Goal: Task Accomplishment & Management: Manage account settings

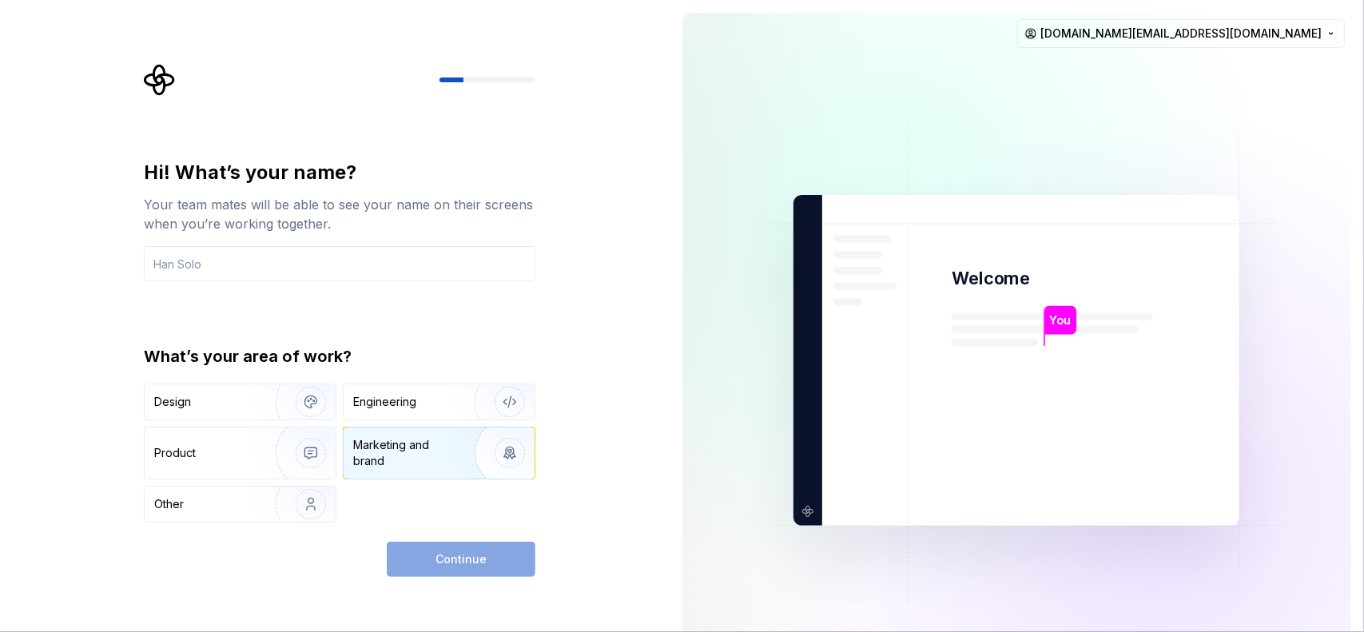
click at [375, 454] on div "Marketing and brand" at bounding box center [407, 453] width 108 height 32
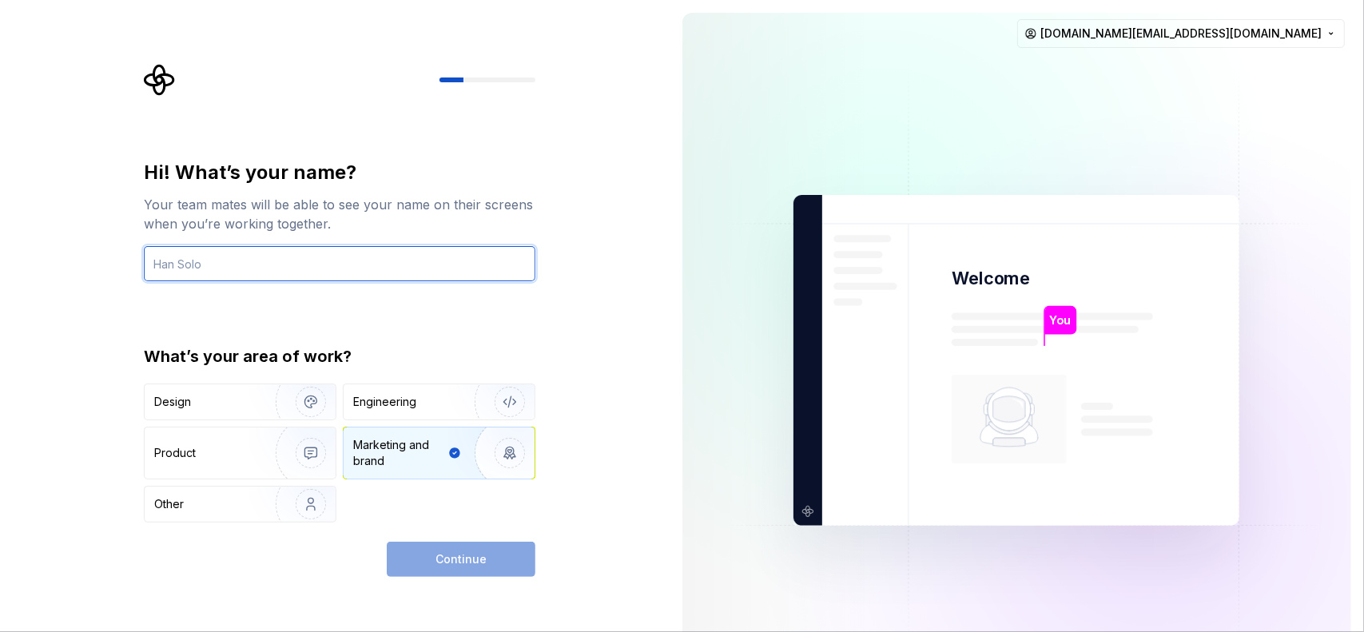
click at [296, 250] on input "text" at bounding box center [339, 263] width 391 height 35
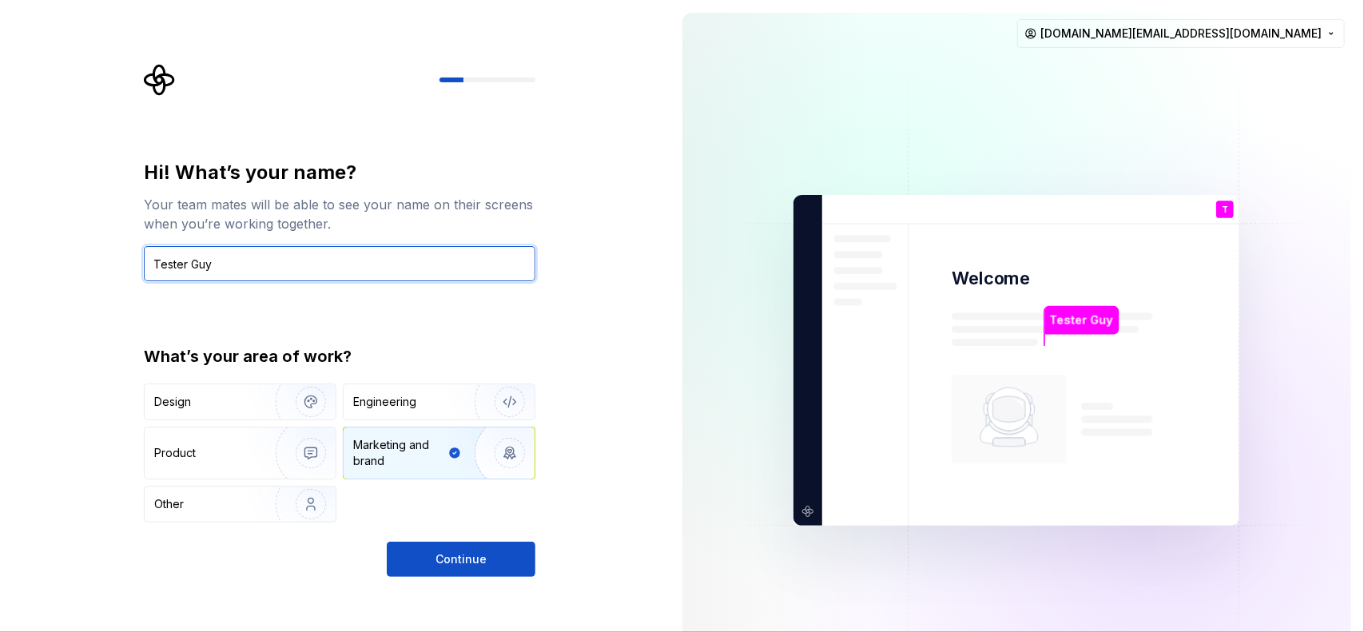
type input "Tester Gu"
type input "Rise"
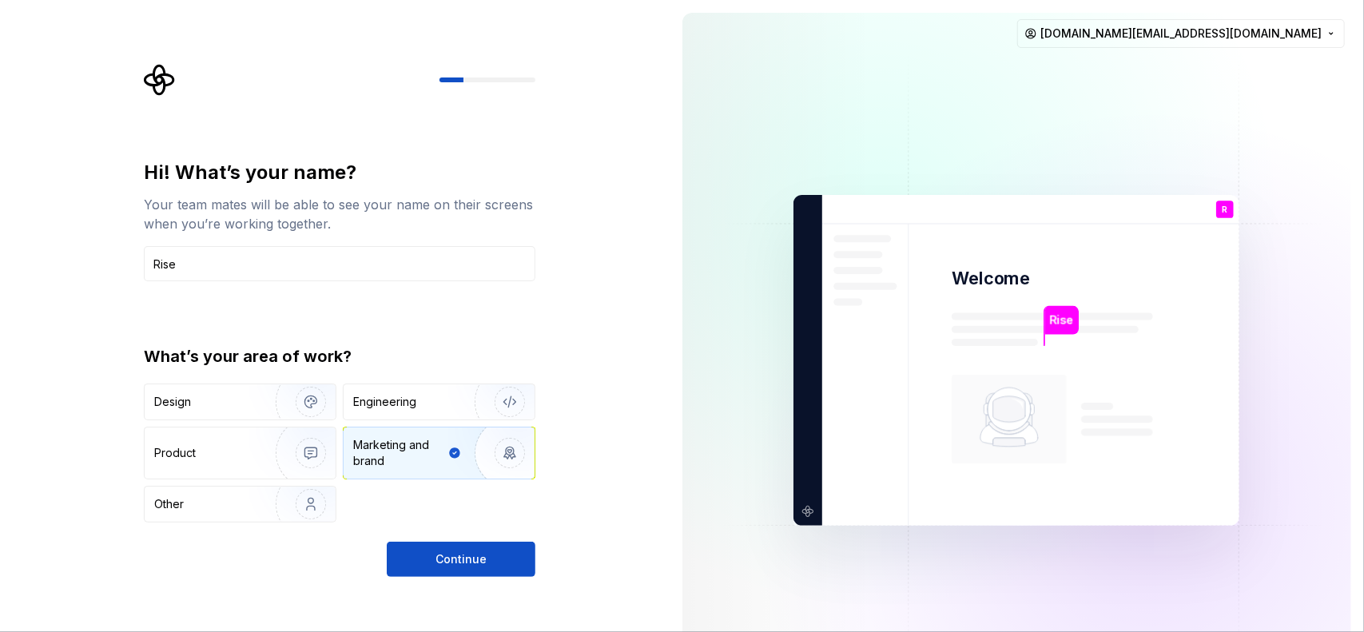
click at [485, 577] on div "Hi! What’s your name? Your team mates will be able to see your name on their sc…" at bounding box center [335, 360] width 670 height 721
click at [485, 574] on div "Continue" at bounding box center [461, 559] width 149 height 35
click at [470, 562] on span "Continue" at bounding box center [460, 559] width 51 height 16
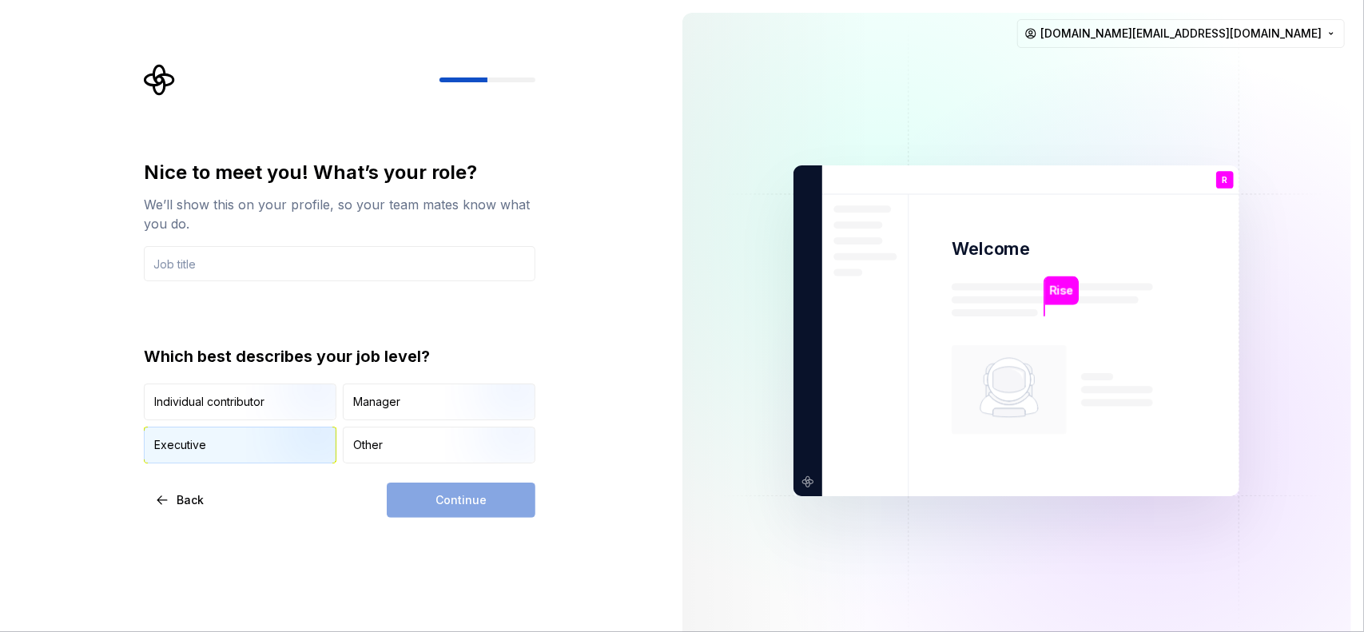
click at [241, 427] on div "Executive" at bounding box center [240, 444] width 191 height 35
click at [431, 421] on div "Individual contributor Manager Executive Other" at bounding box center [339, 423] width 391 height 80
click at [292, 262] on input "text" at bounding box center [339, 263] width 391 height 35
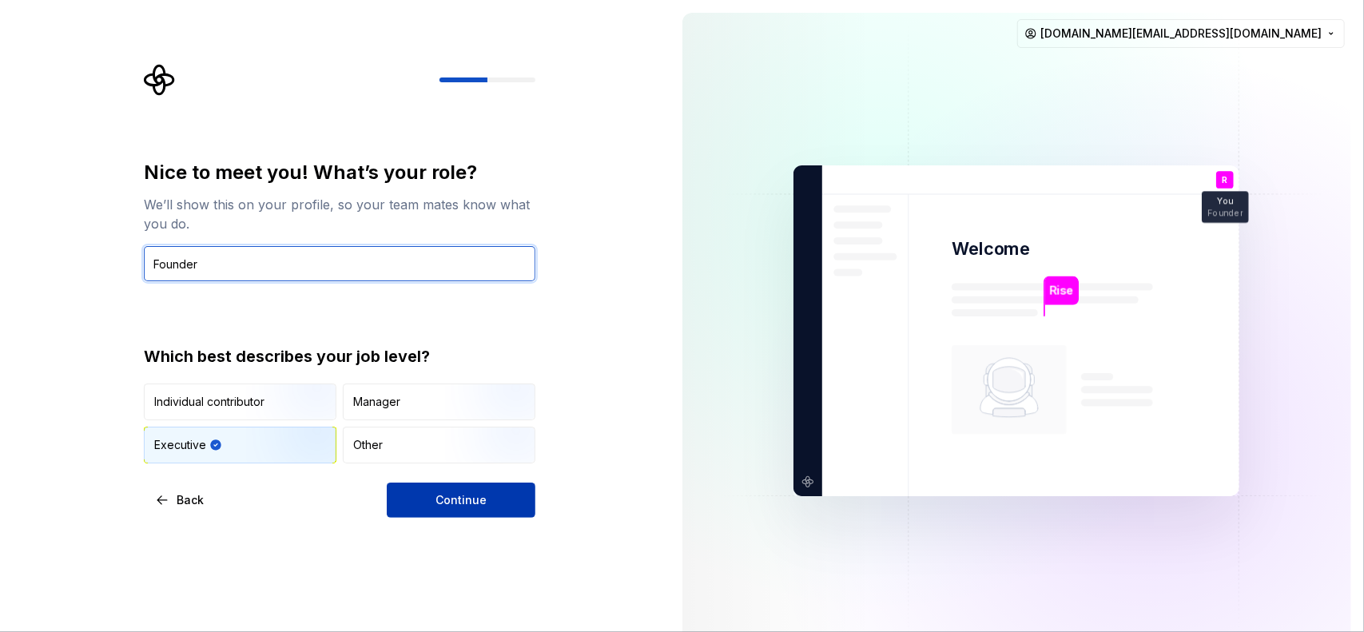
type input "Founder"
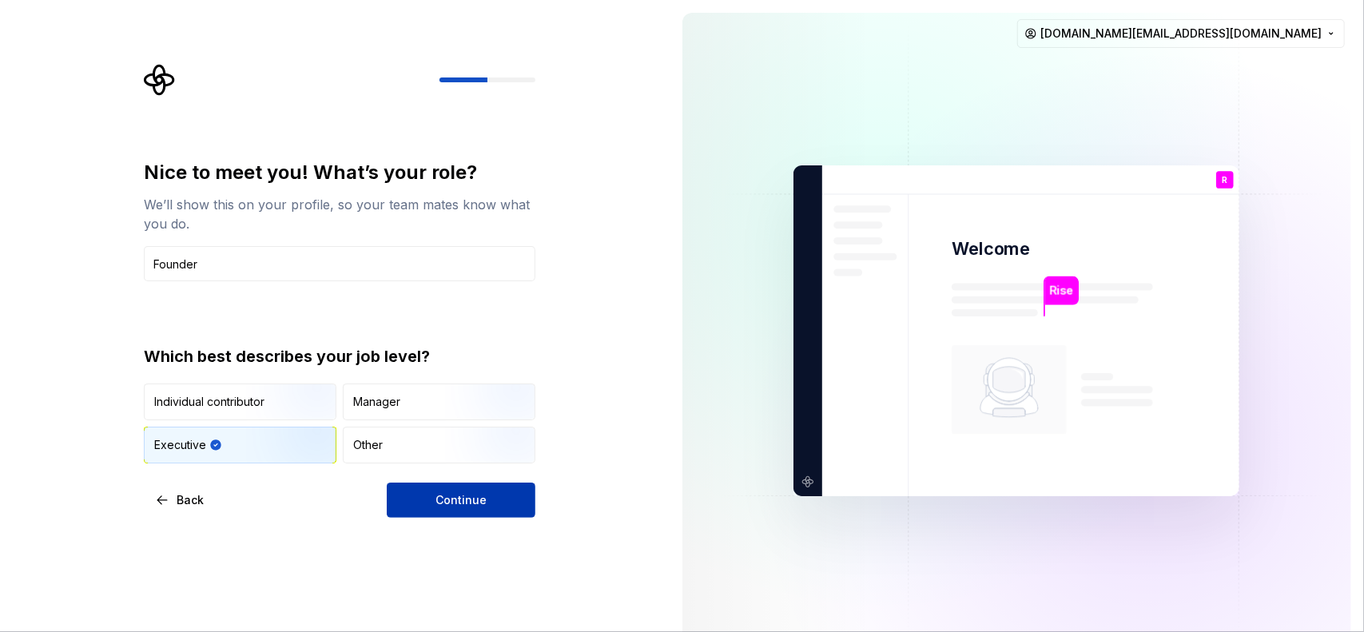
click at [460, 490] on button "Continue" at bounding box center [461, 500] width 149 height 35
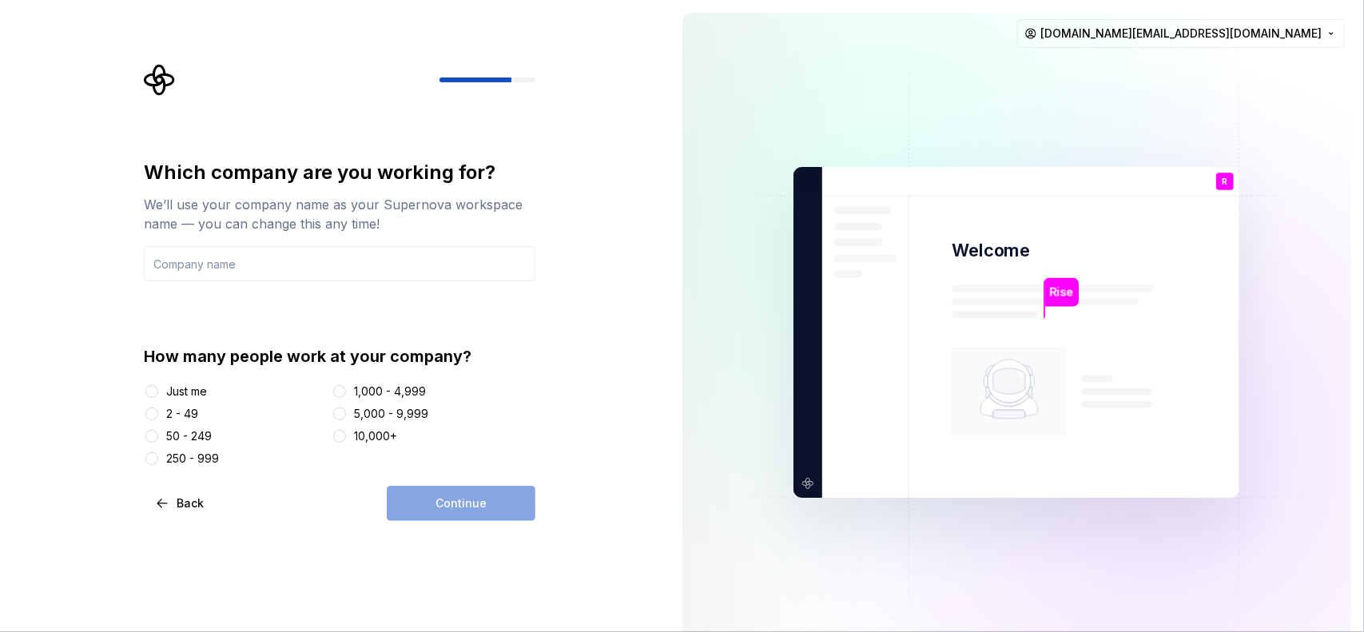
click at [191, 397] on div "Just me" at bounding box center [186, 391] width 41 height 16
click at [158, 397] on button "Just me" at bounding box center [151, 391] width 13 height 13
click at [161, 415] on div "2 - 49" at bounding box center [235, 414] width 182 height 16
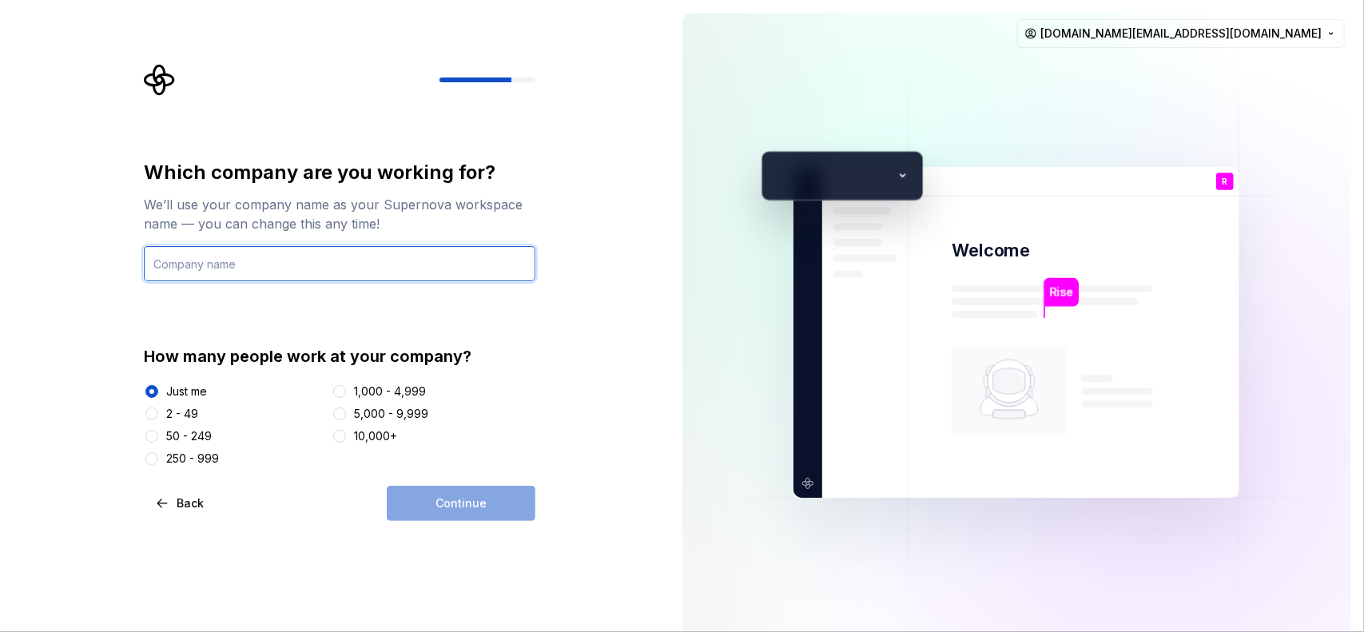
click at [254, 256] on input "text" at bounding box center [339, 263] width 391 height 35
type input "VaraHR"
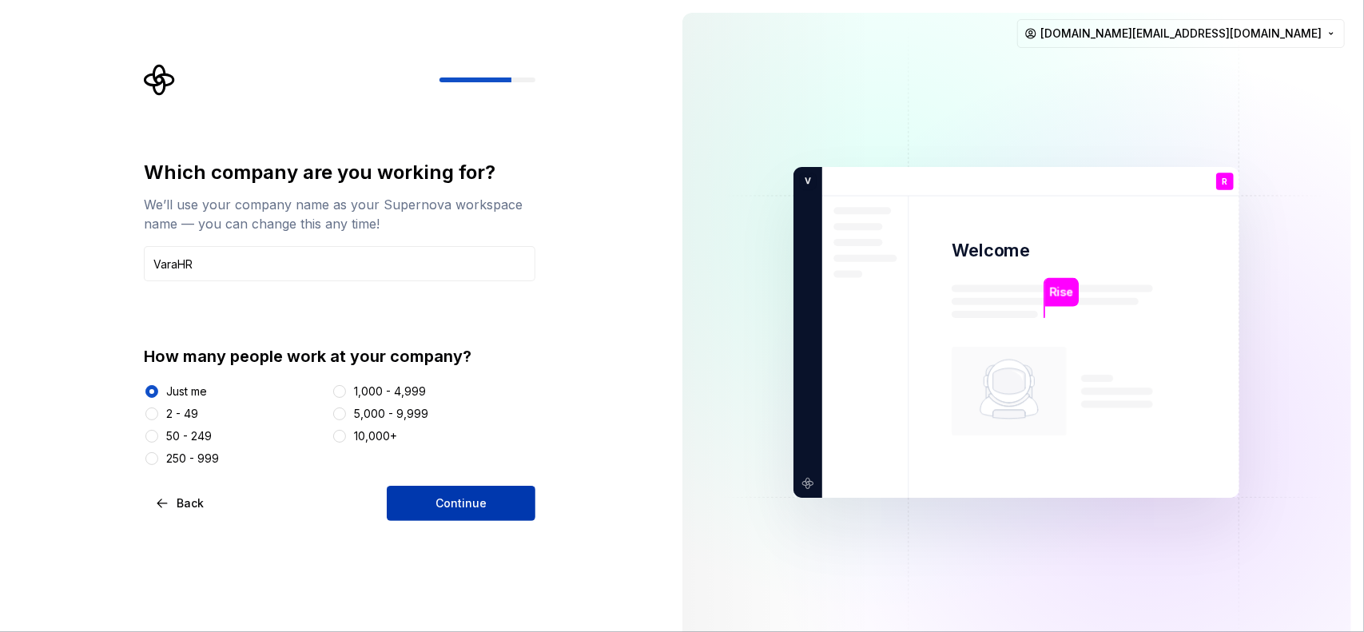
click at [453, 494] on button "Continue" at bounding box center [461, 503] width 149 height 35
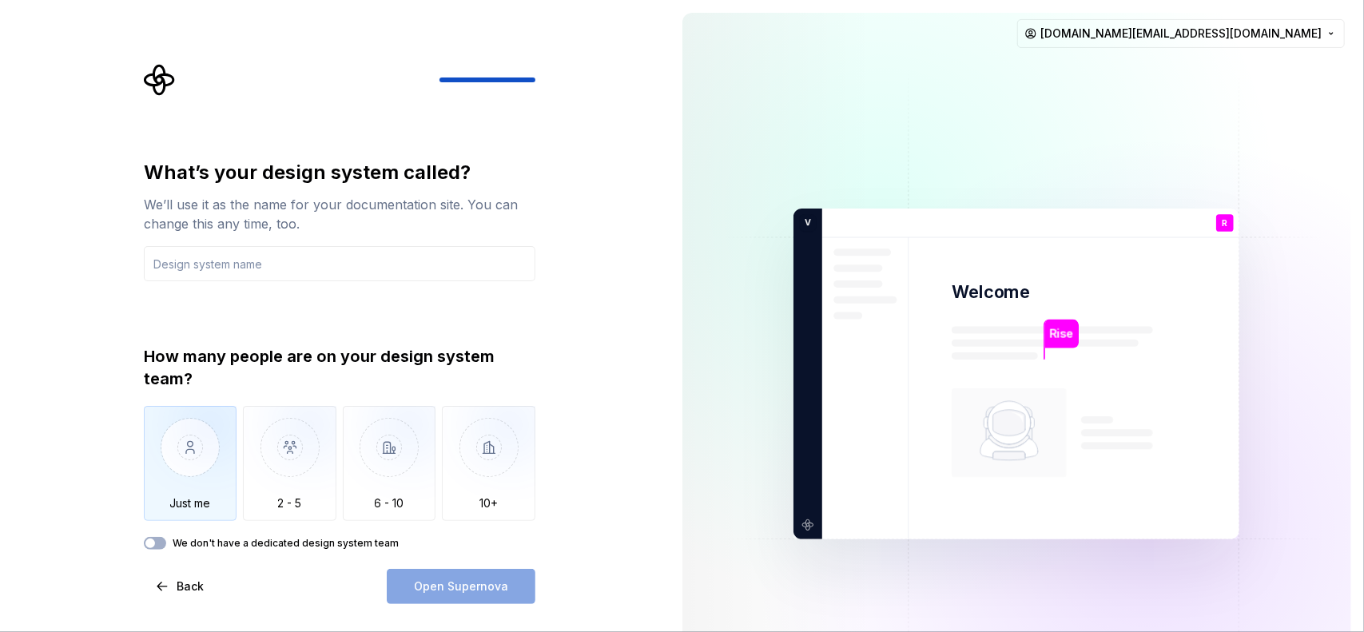
click at [191, 512] on img "button" at bounding box center [190, 459] width 93 height 107
click at [233, 272] on input "text" at bounding box center [339, 263] width 391 height 35
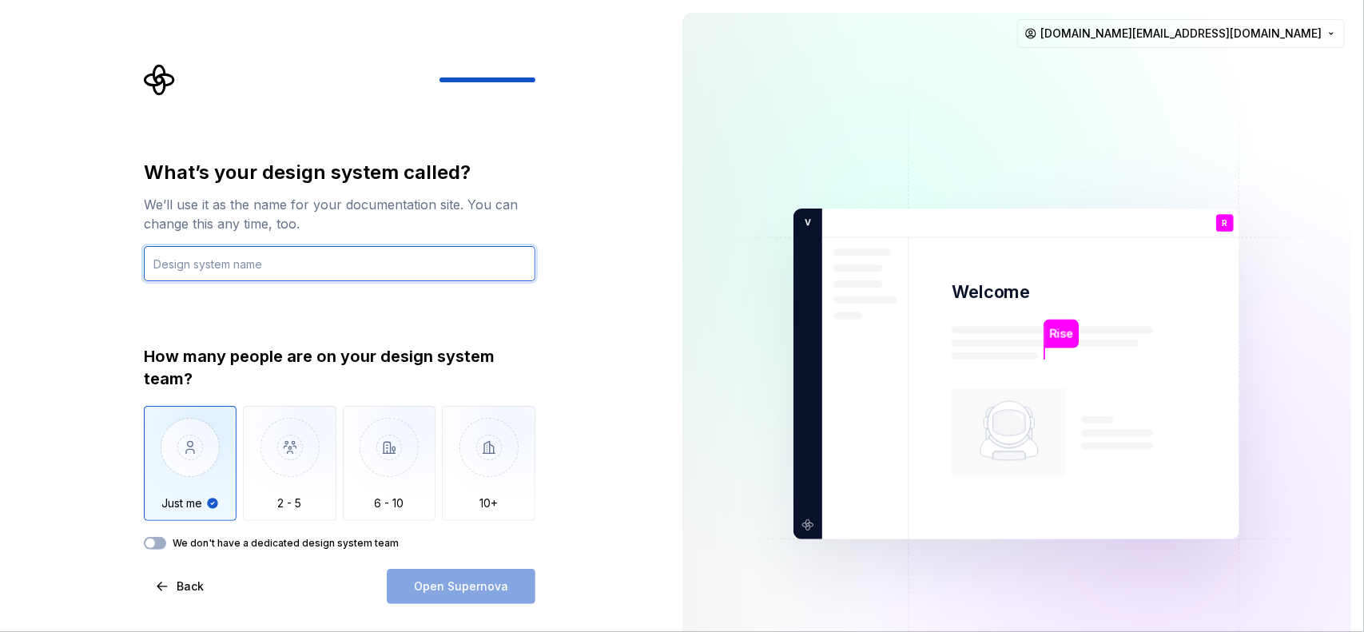
type input "S"
type input "Beast"
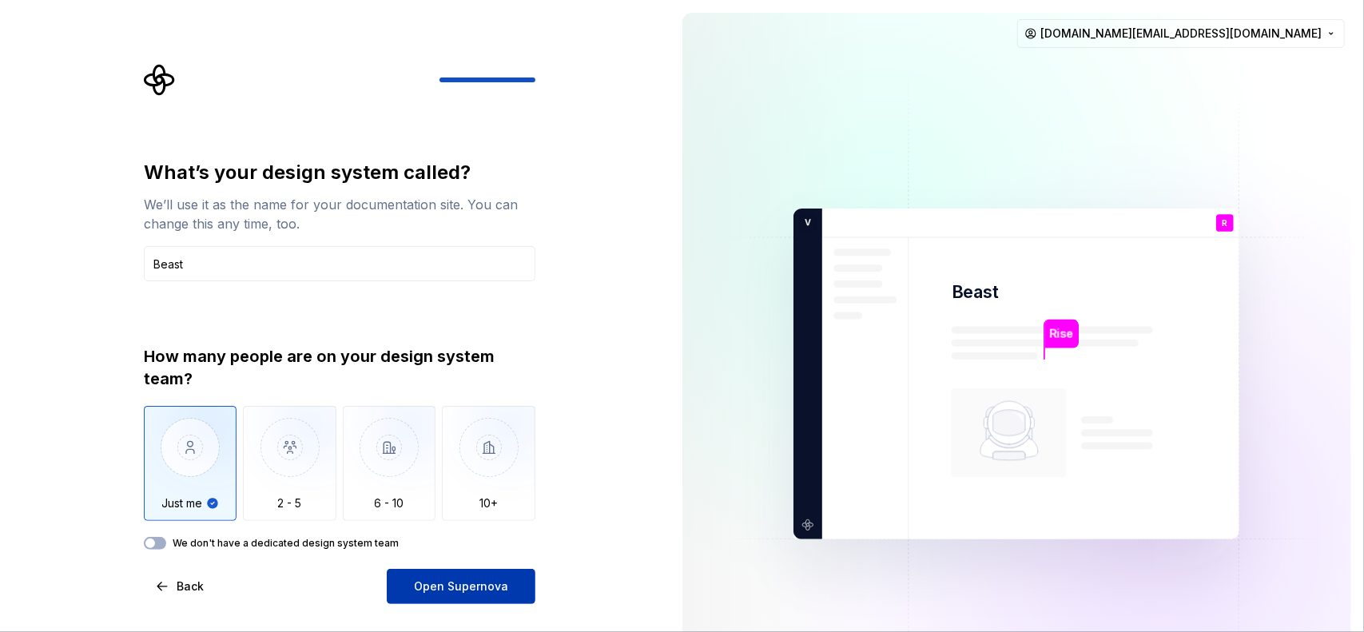
click at [411, 573] on button "Open Supernova" at bounding box center [461, 586] width 149 height 35
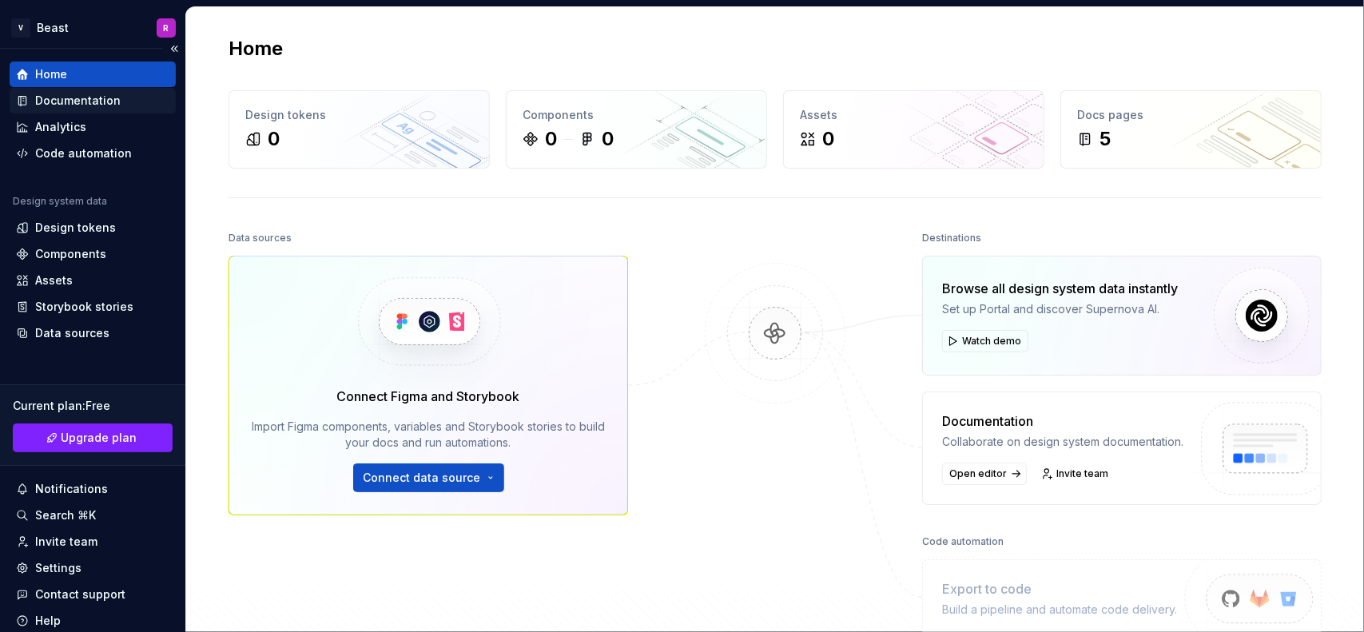
click at [74, 103] on div "Documentation" at bounding box center [77, 101] width 85 height 16
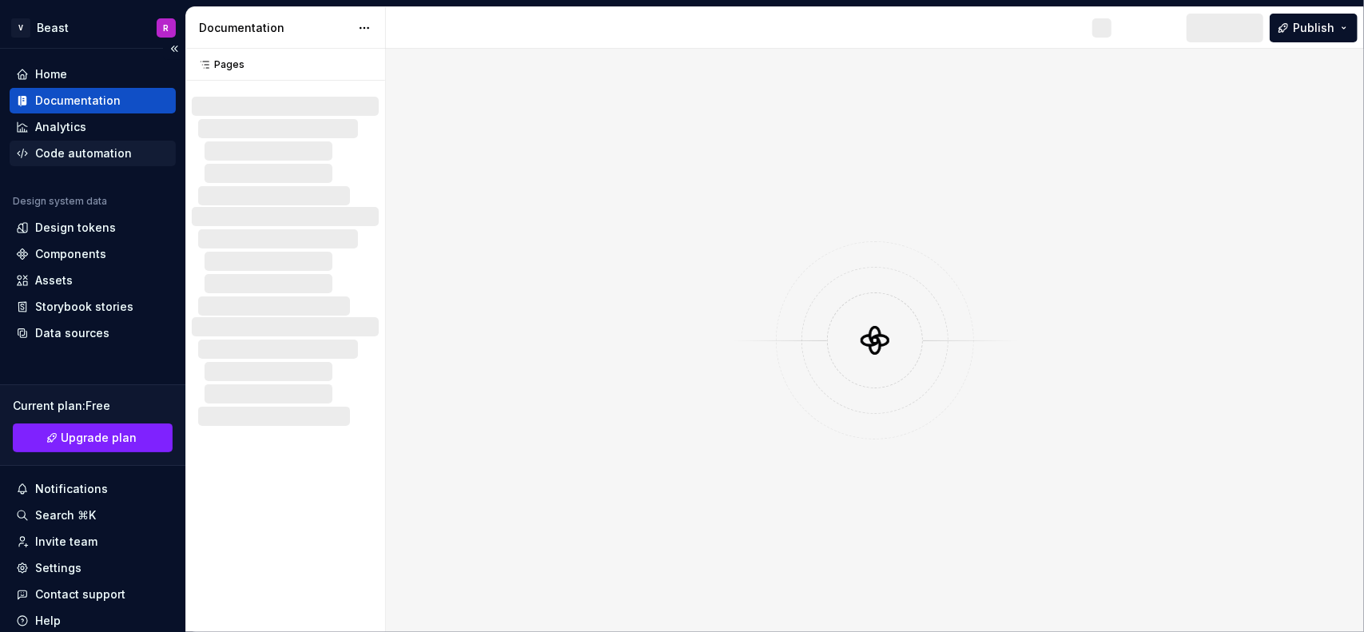
click at [66, 154] on div "Code automation" at bounding box center [83, 153] width 97 height 16
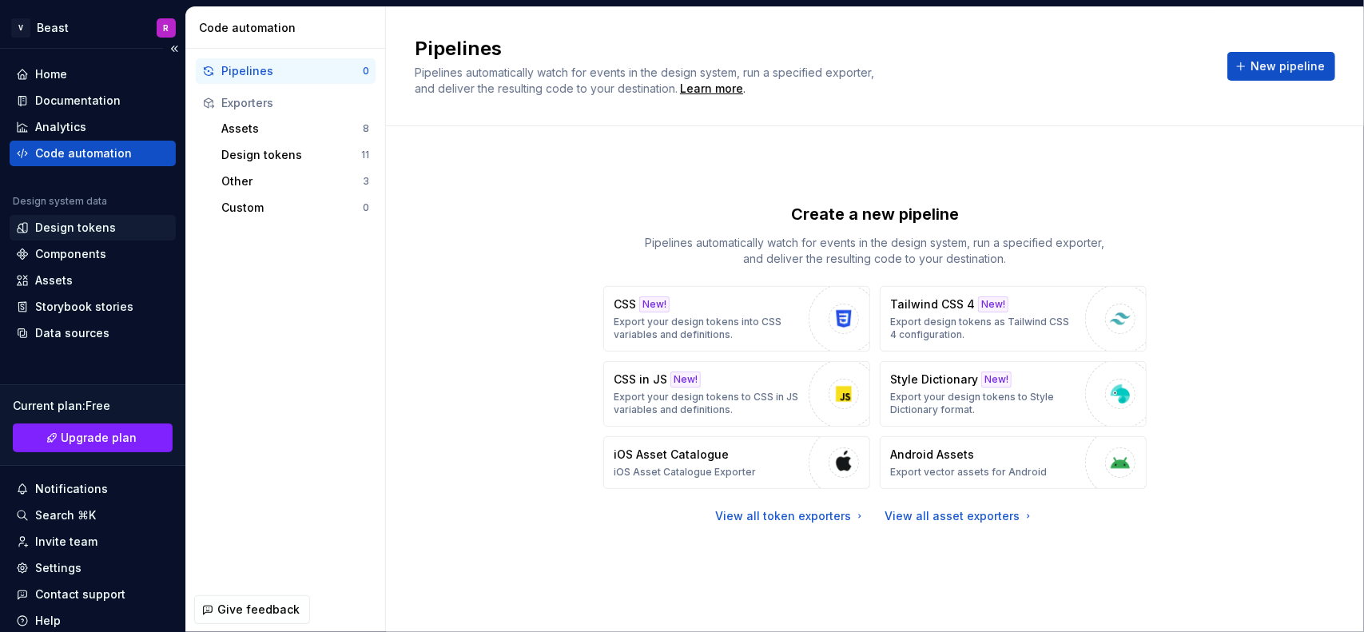
click at [113, 220] on div "Design tokens" at bounding box center [92, 228] width 153 height 16
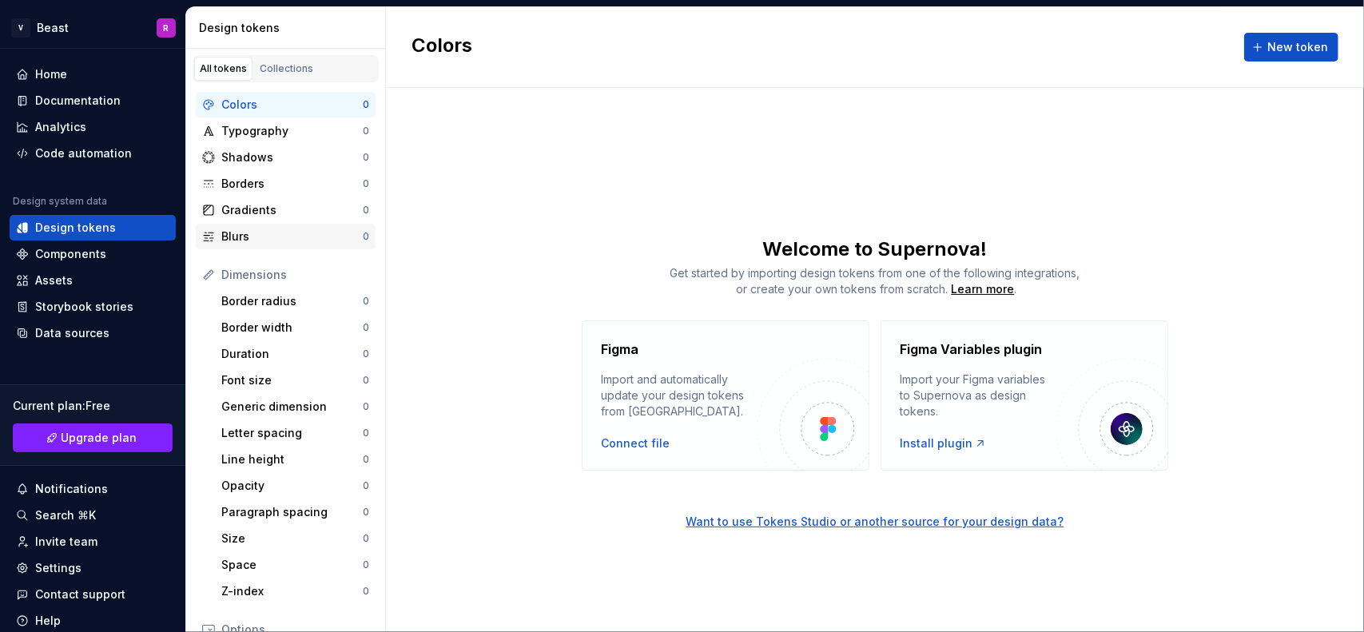
click at [250, 242] on div "Blurs" at bounding box center [291, 236] width 141 height 16
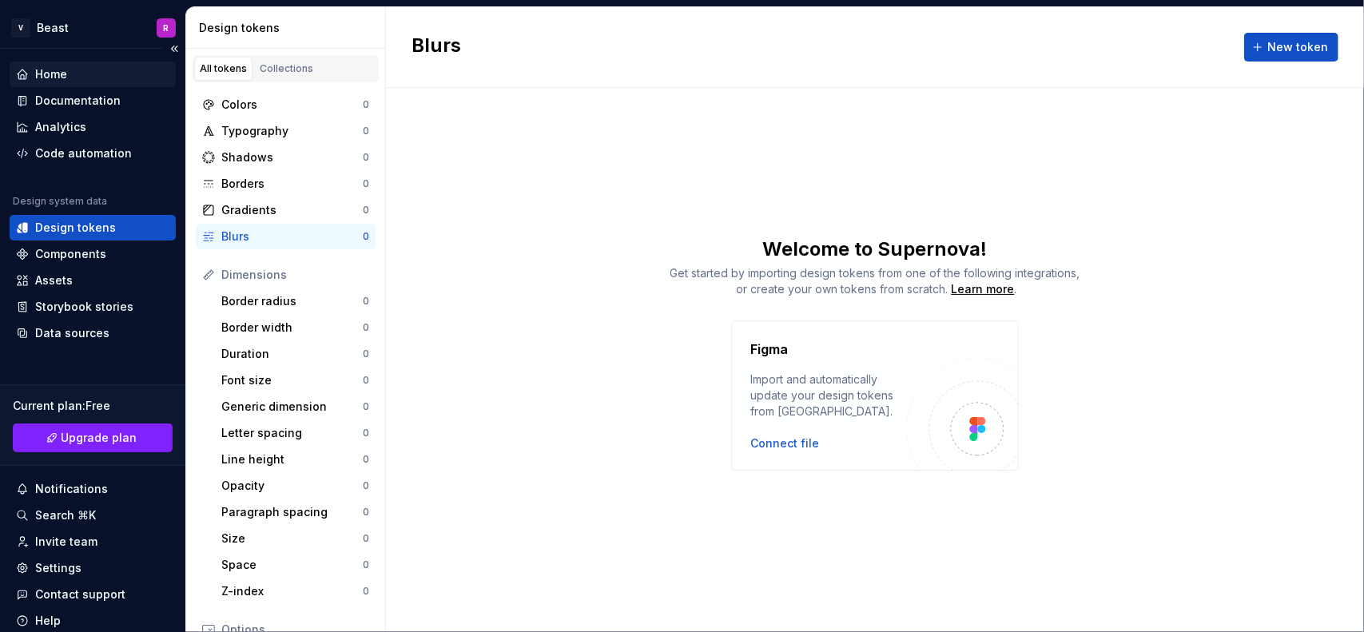
click at [13, 82] on div "Home" at bounding box center [93, 75] width 166 height 26
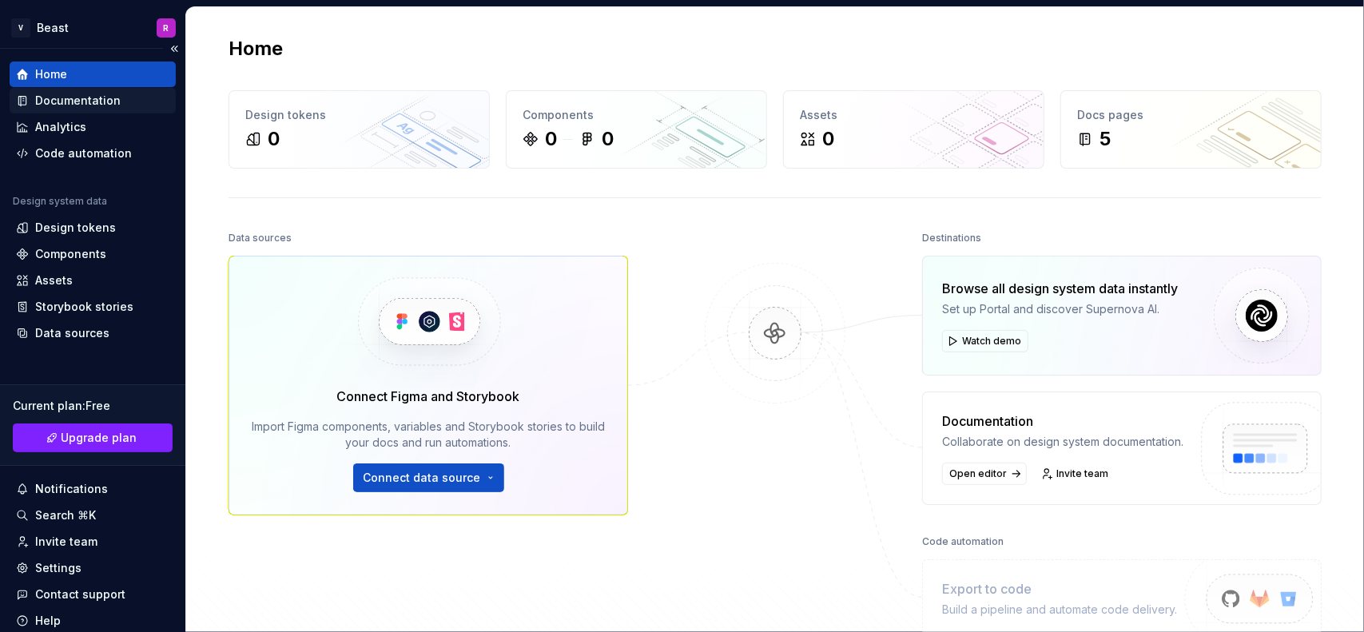
click at [63, 111] on div "Documentation" at bounding box center [93, 101] width 166 height 26
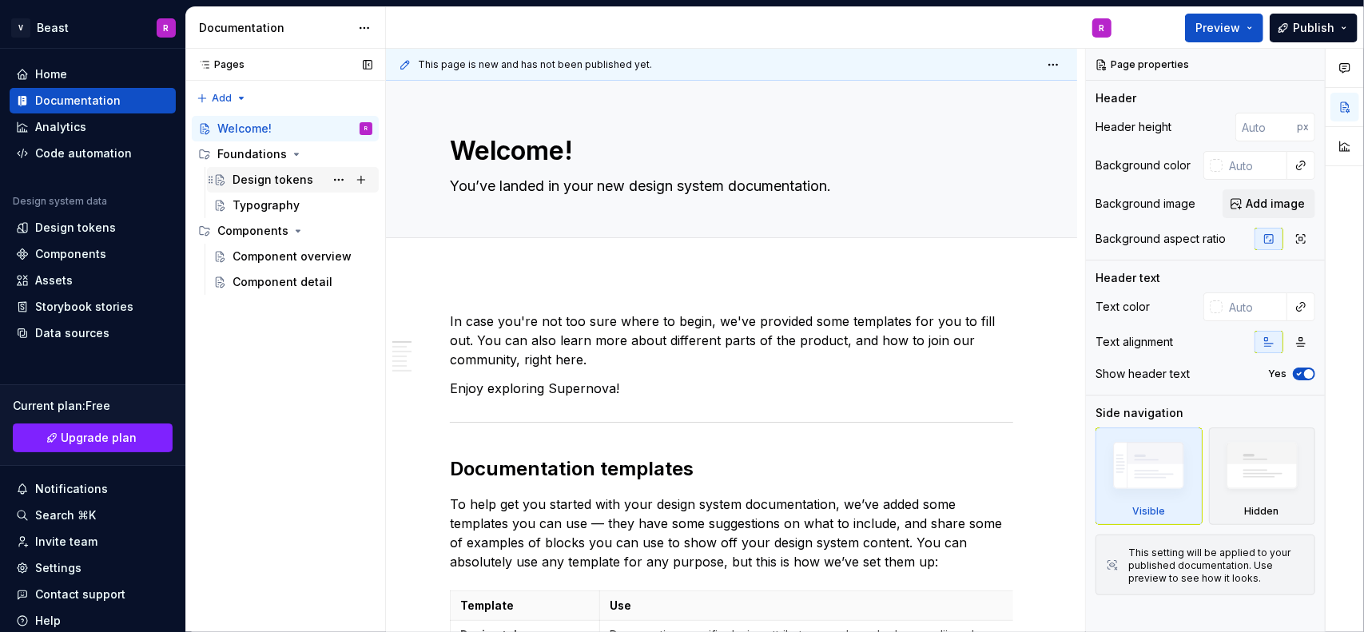
click at [265, 177] on div "Design tokens" at bounding box center [272, 180] width 81 height 16
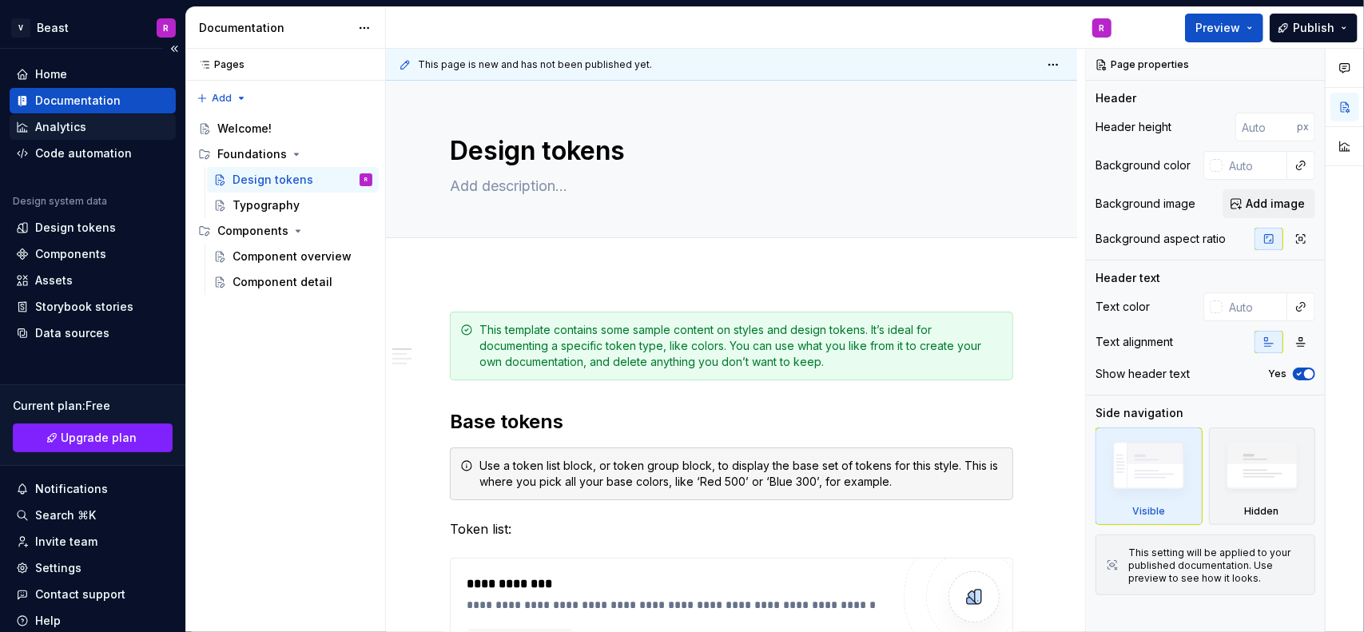
type textarea "*"
click at [66, 133] on div "Analytics" at bounding box center [60, 127] width 51 height 16
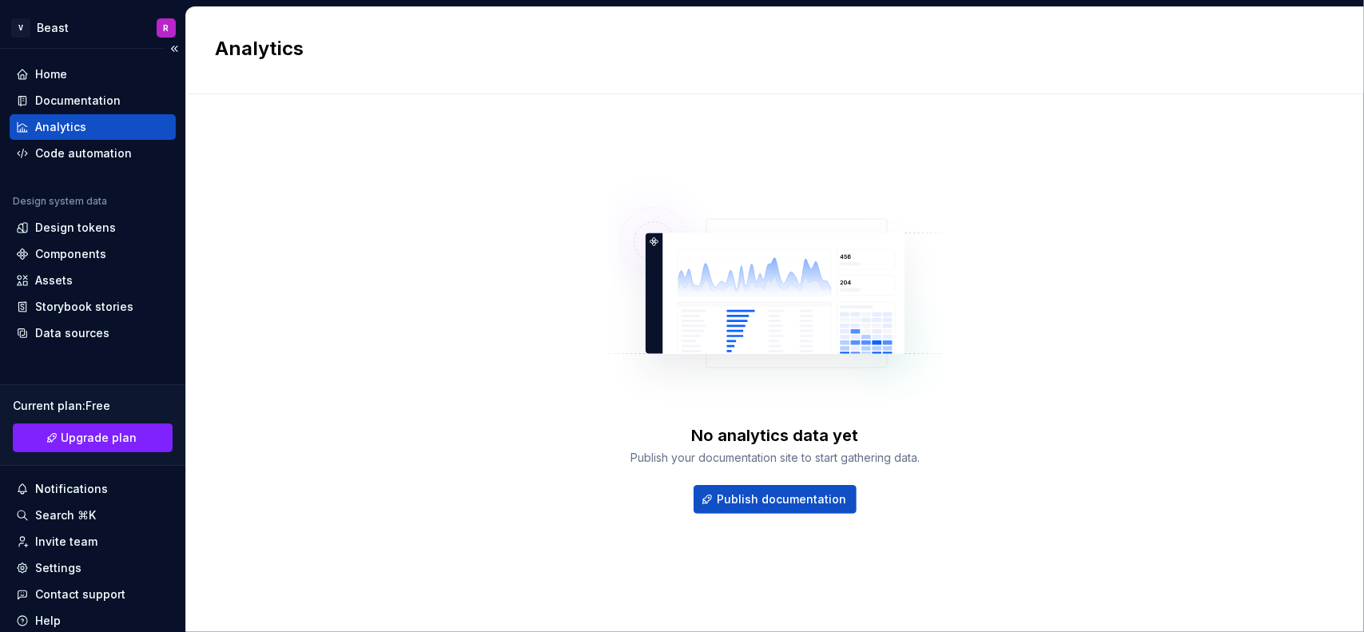
click at [66, 133] on div "Analytics" at bounding box center [60, 127] width 51 height 16
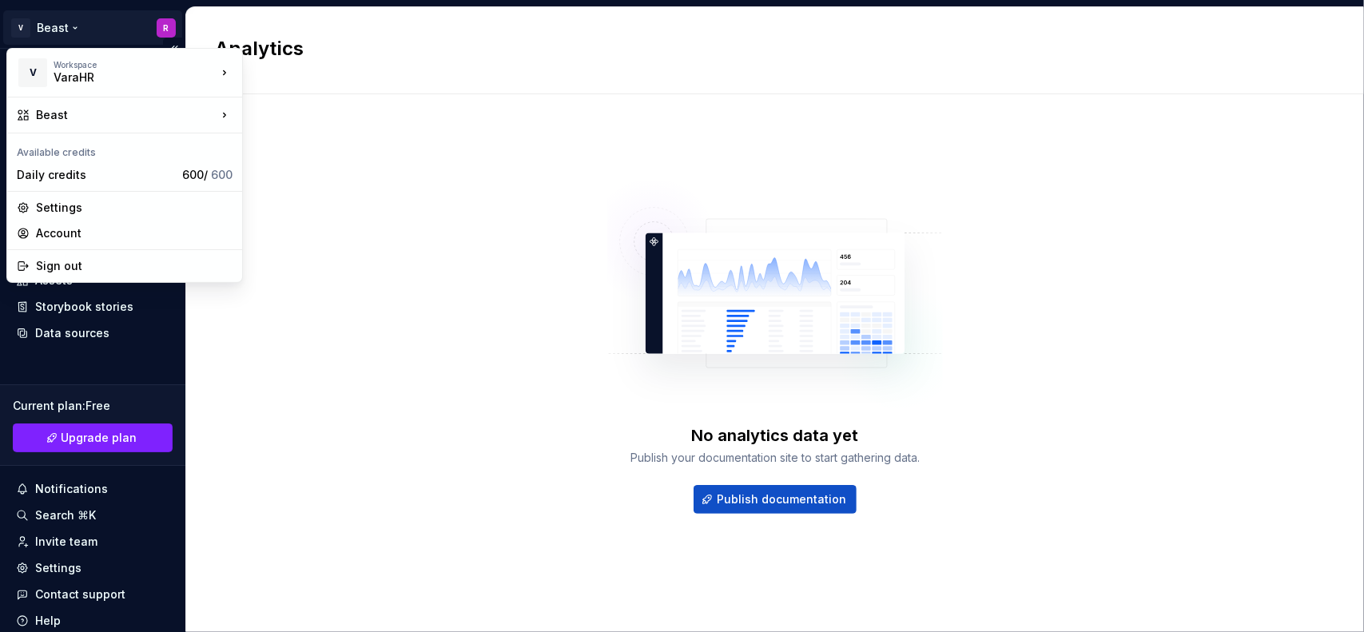
click at [19, 31] on html "V Beast R Home Documentation Analytics Code automation Design system data Desig…" at bounding box center [682, 316] width 1364 height 632
click at [80, 162] on div "Daily credits 600 / 600" at bounding box center [124, 175] width 228 height 26
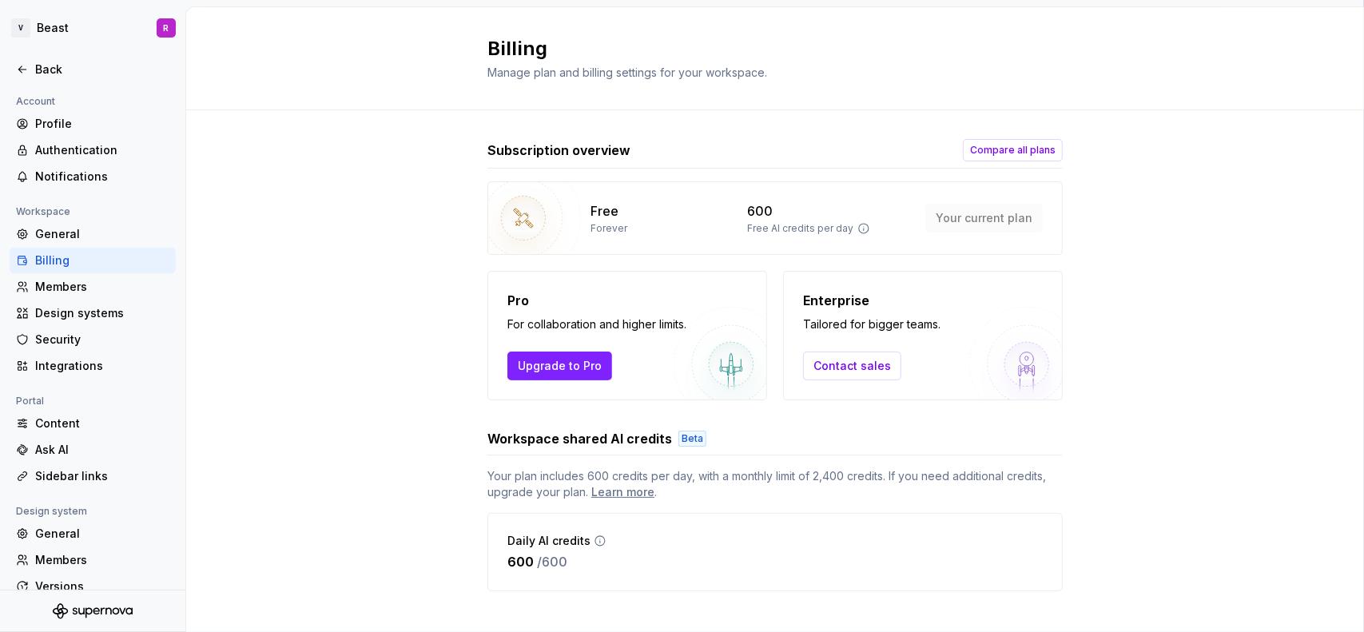
scroll to position [18, 0]
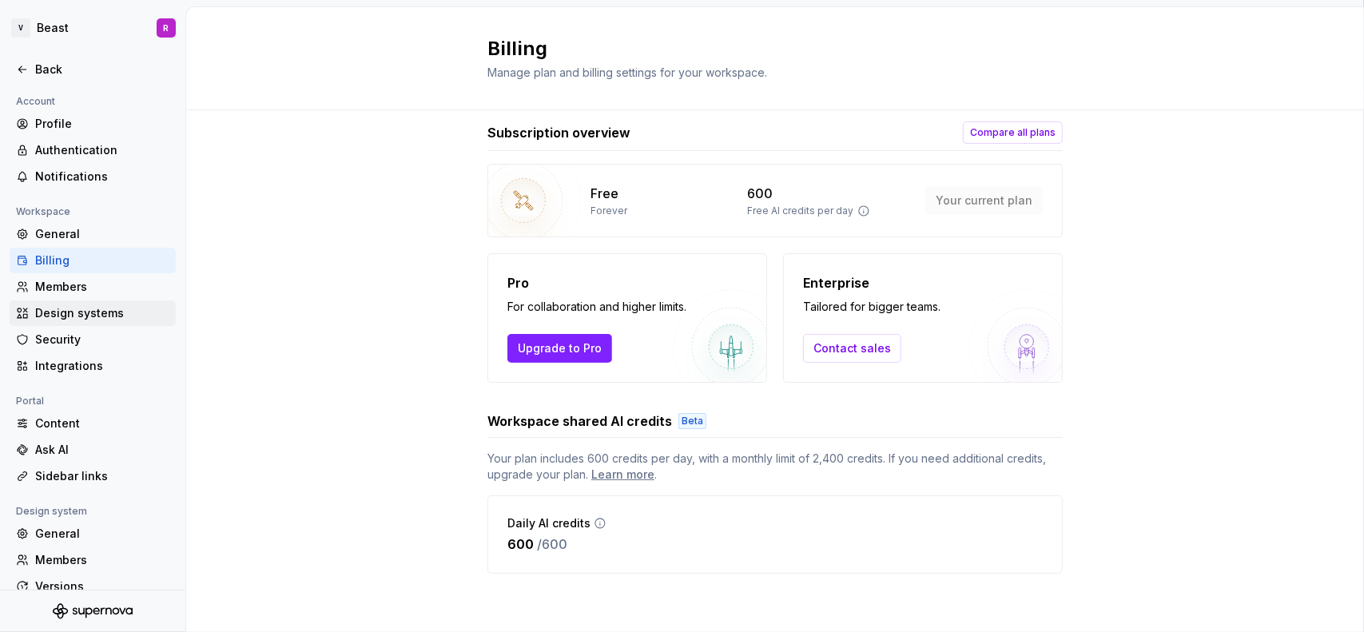
click at [77, 324] on div "Design systems" at bounding box center [93, 313] width 166 height 26
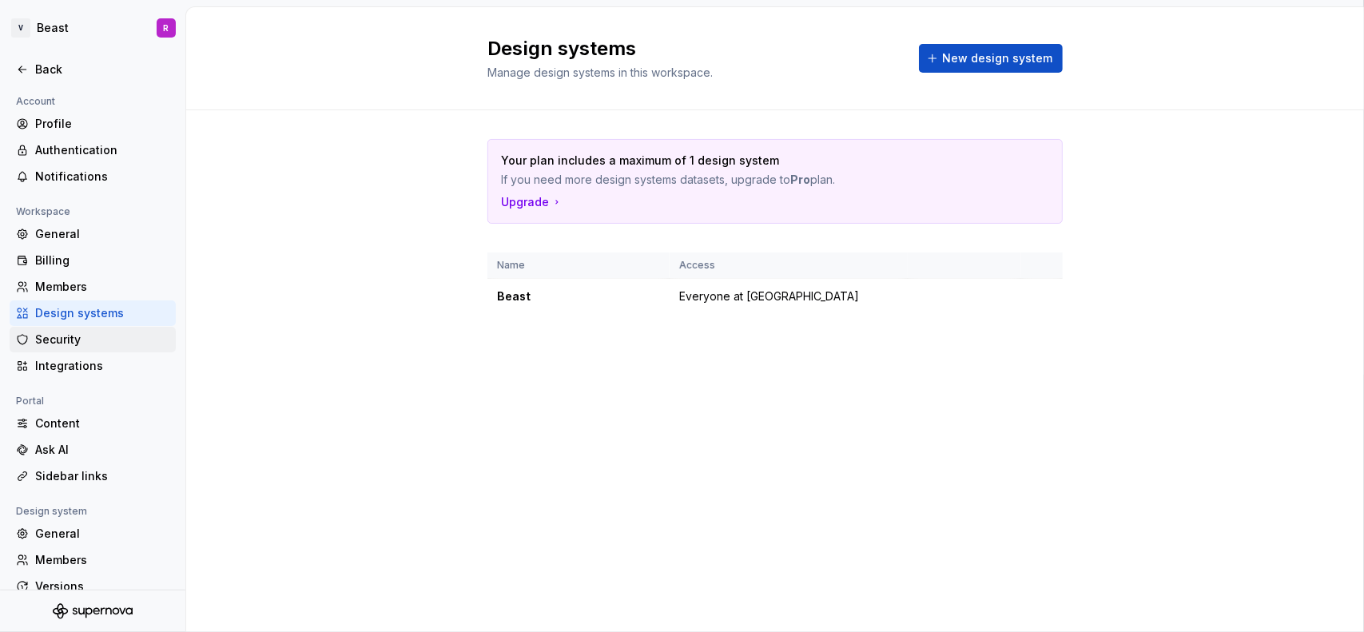
click at [69, 349] on div "Security" at bounding box center [93, 340] width 166 height 26
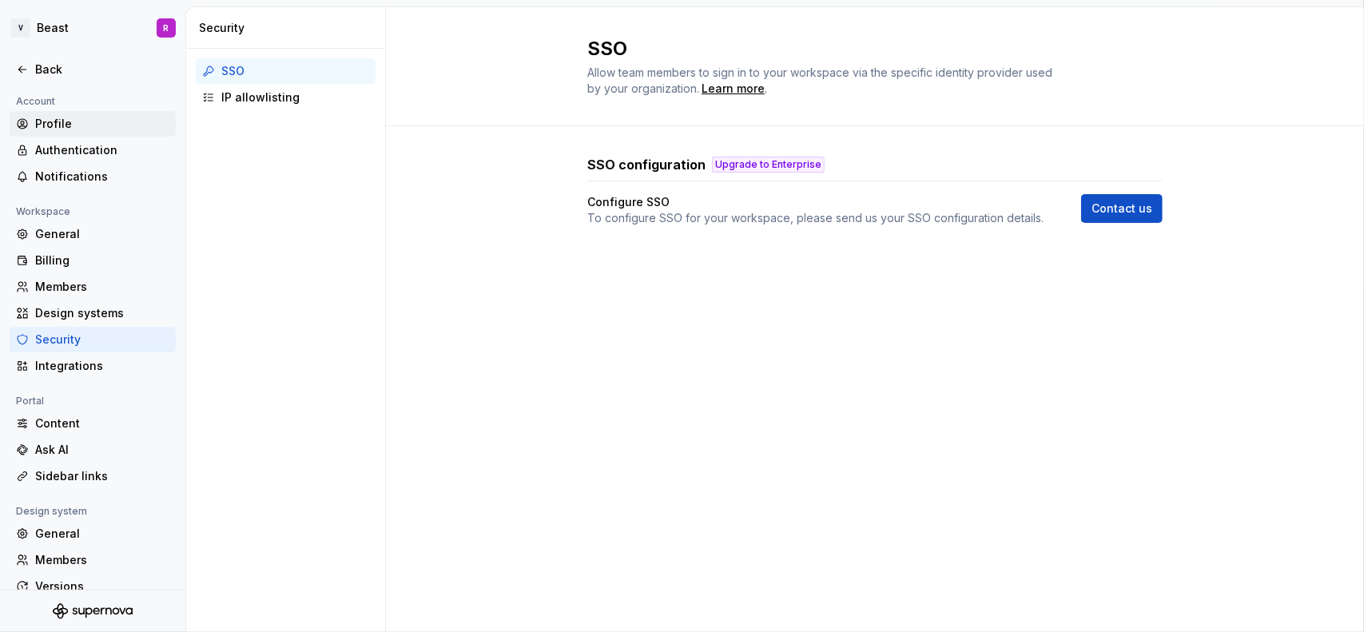
click at [45, 111] on div "Profile" at bounding box center [93, 124] width 166 height 26
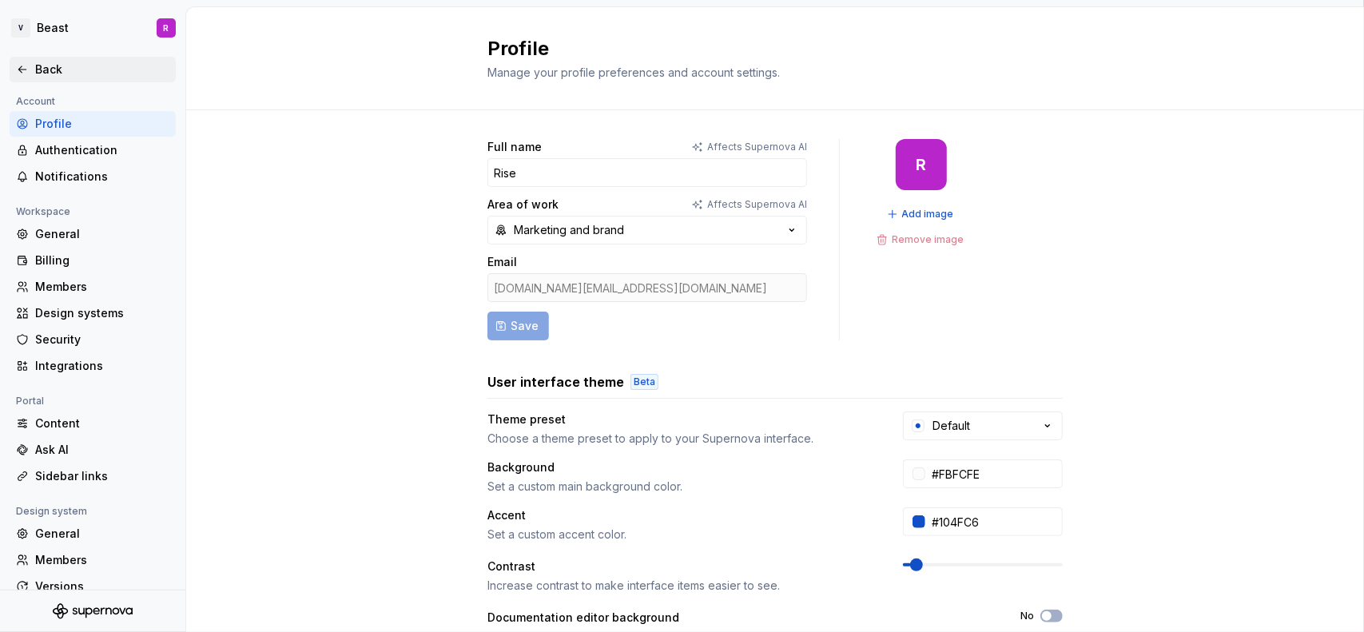
click at [27, 62] on div "Back" at bounding box center [92, 70] width 153 height 16
